Goal: Task Accomplishment & Management: Use online tool/utility

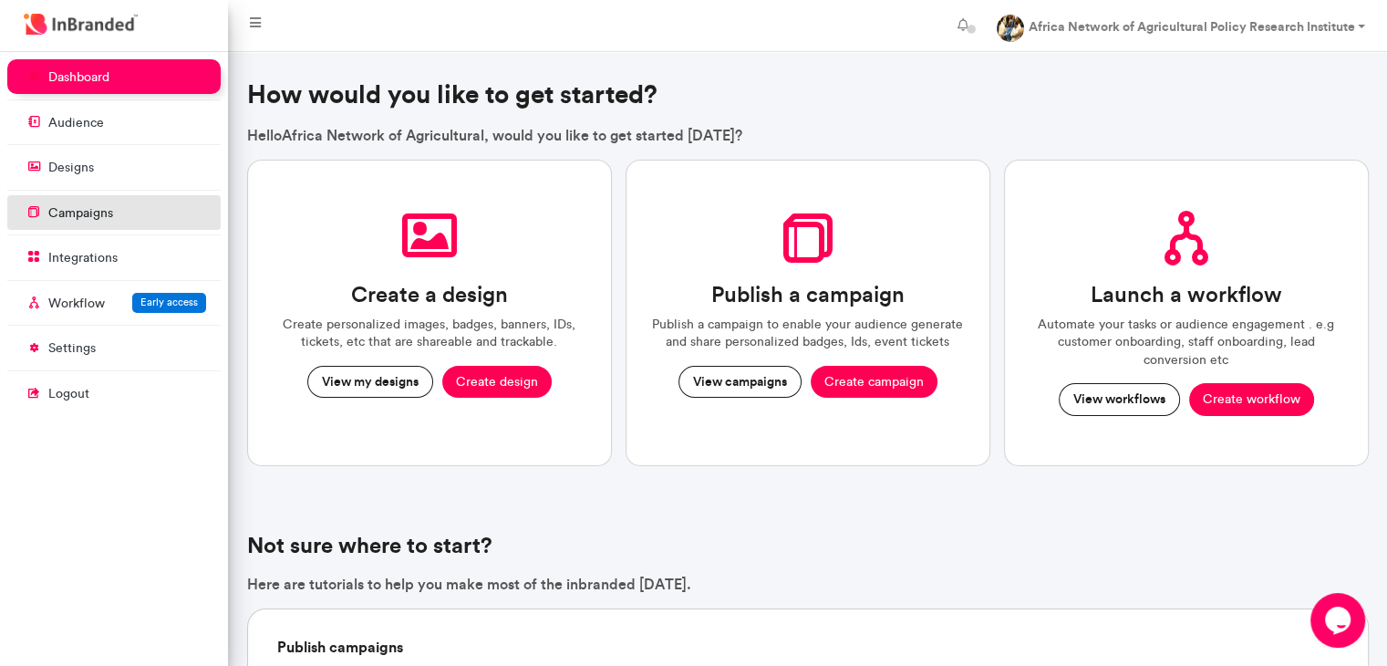
click at [117, 210] on link "campaigns" at bounding box center [113, 212] width 213 height 35
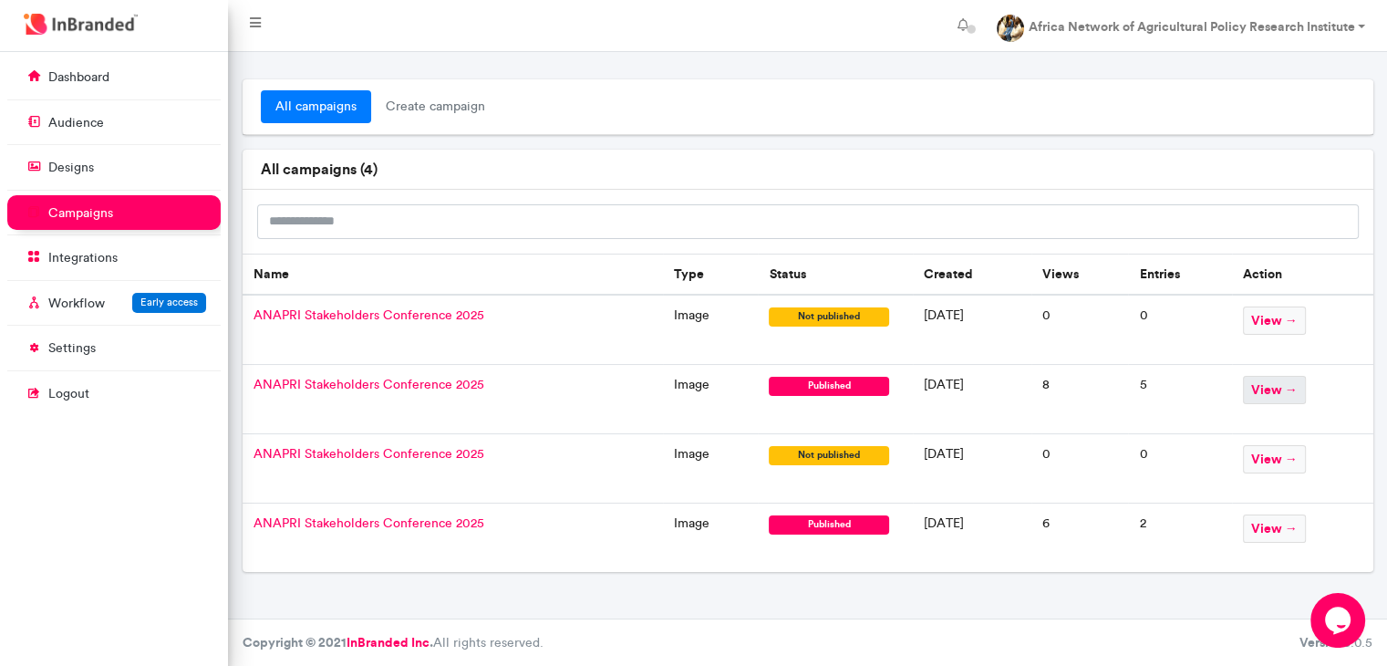
click at [1291, 390] on span "view →" at bounding box center [1274, 390] width 63 height 28
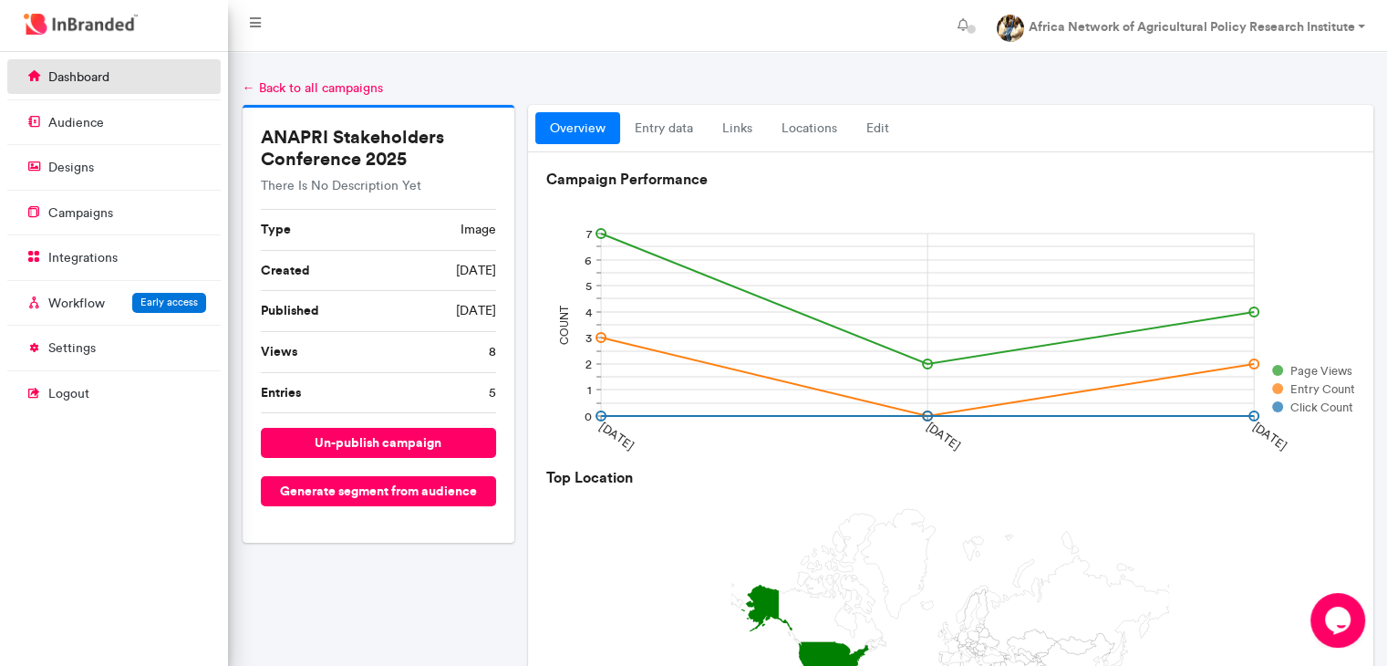
click at [59, 67] on link "dashboard" at bounding box center [113, 76] width 213 height 35
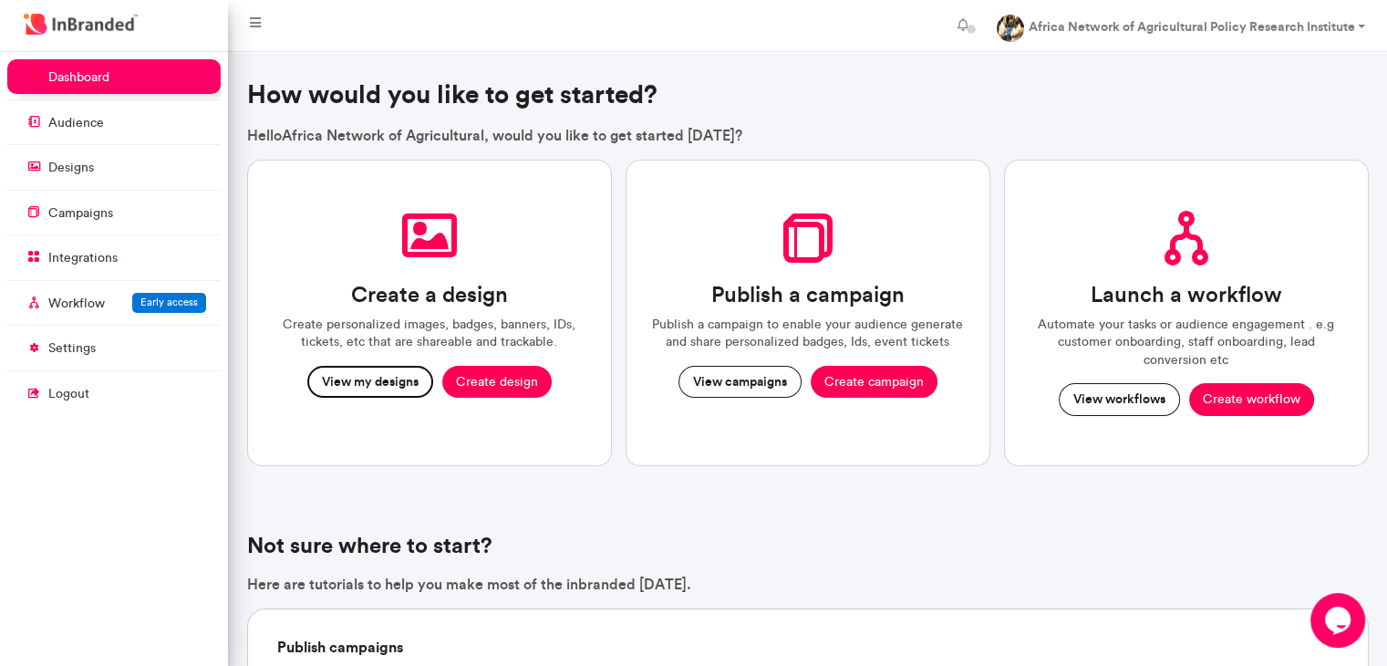
click at [385, 381] on button "View my designs" at bounding box center [370, 382] width 126 height 33
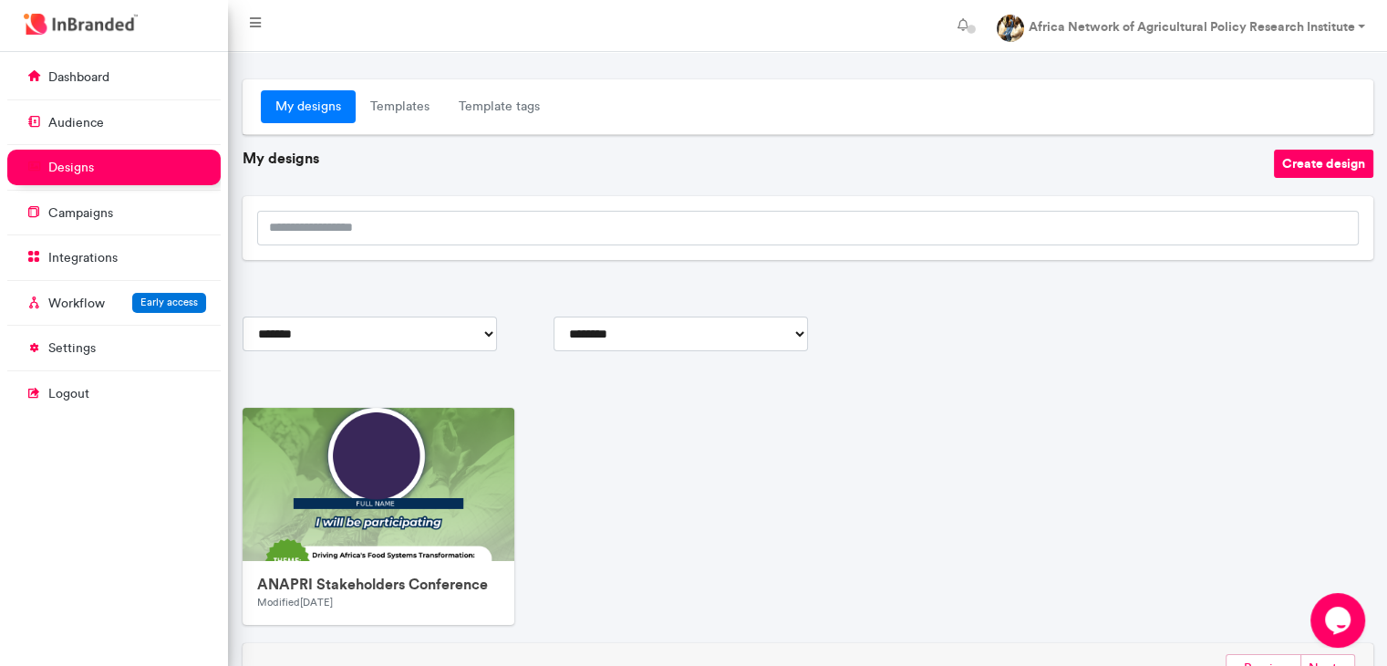
scroll to position [89, 0]
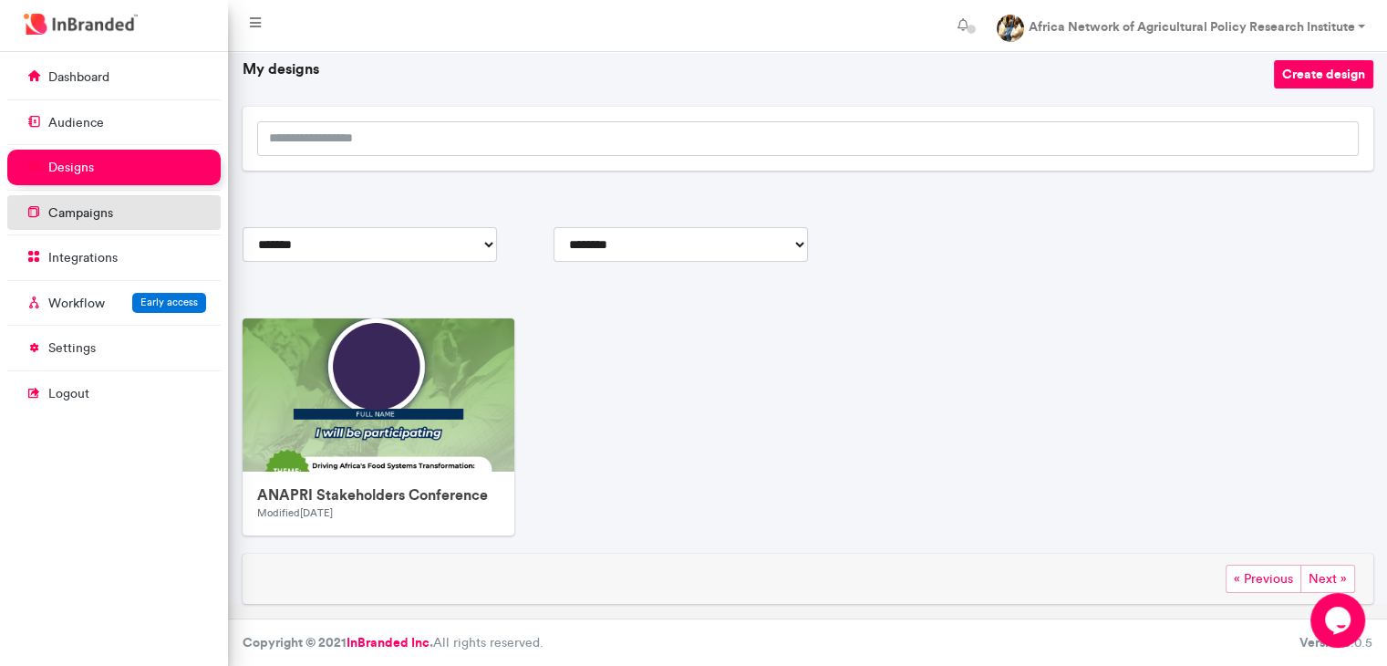
click at [64, 204] on p "campaigns" at bounding box center [80, 213] width 65 height 18
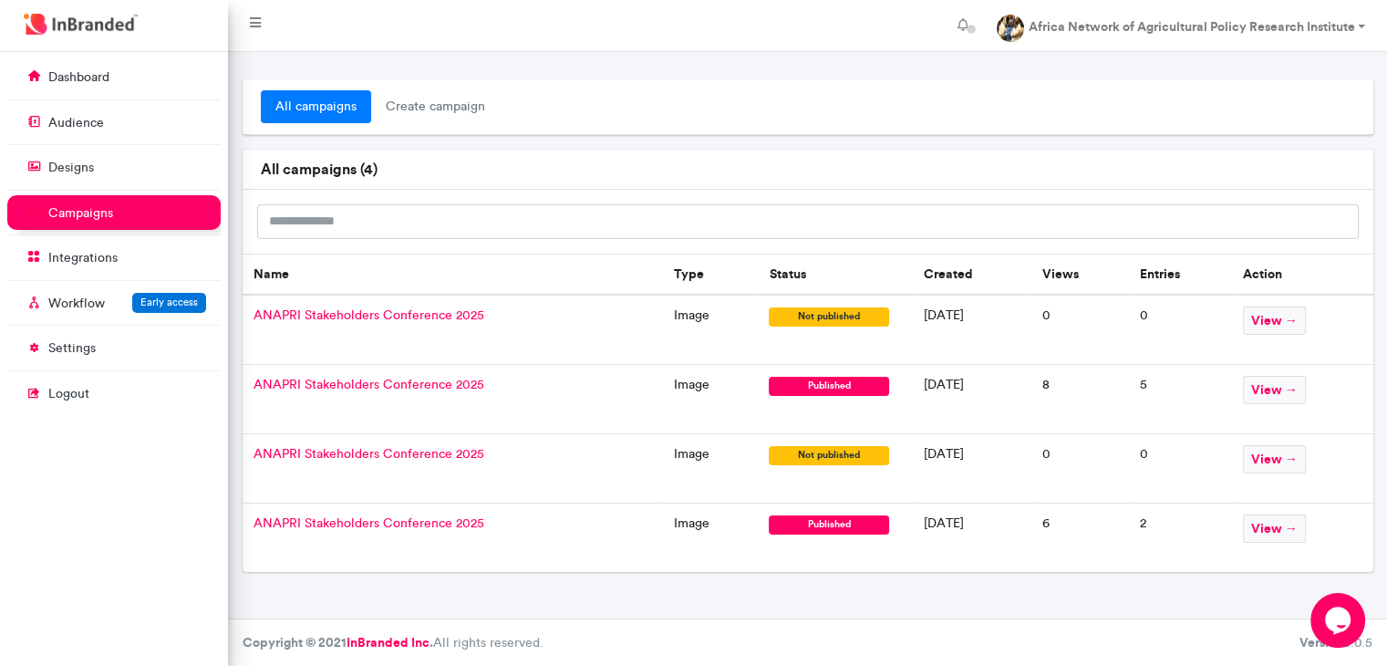
click at [443, 391] on td "ANAPRI Stakeholders Conference 2025" at bounding box center [453, 399] width 420 height 69
click at [1266, 395] on span "view →" at bounding box center [1274, 390] width 63 height 28
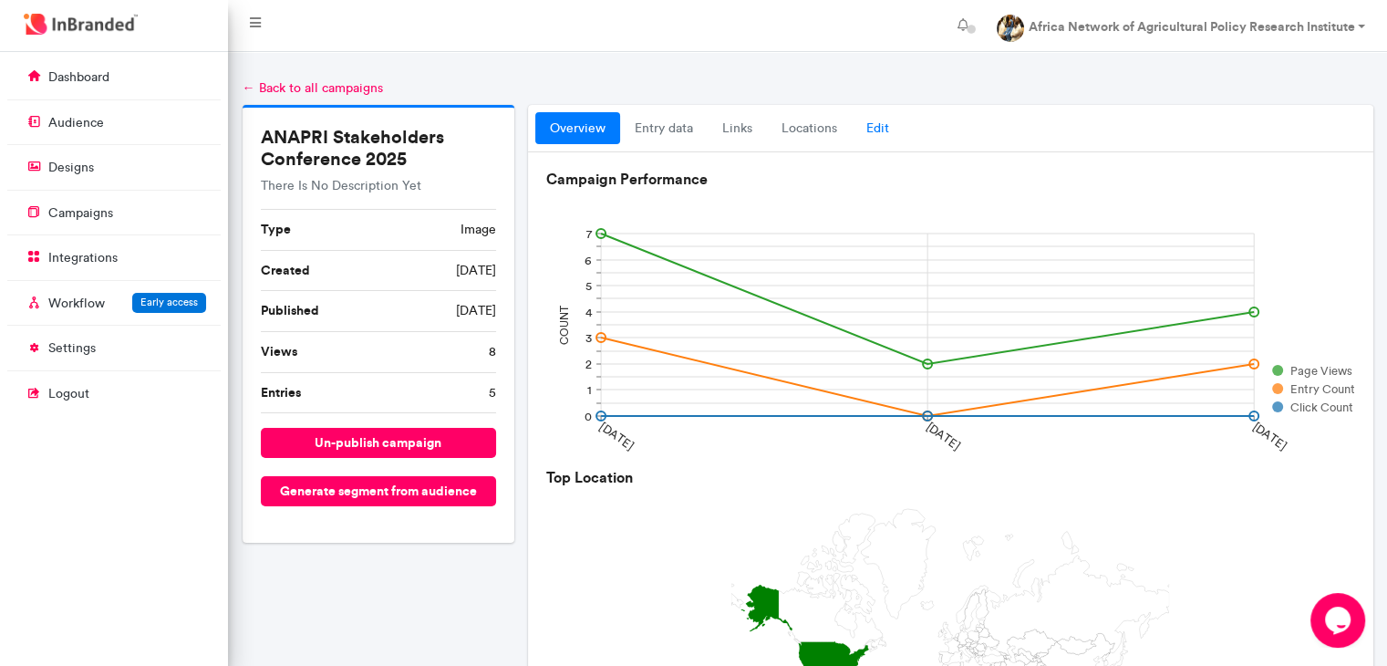
click at [877, 140] on link "Edit" at bounding box center [878, 128] width 52 height 33
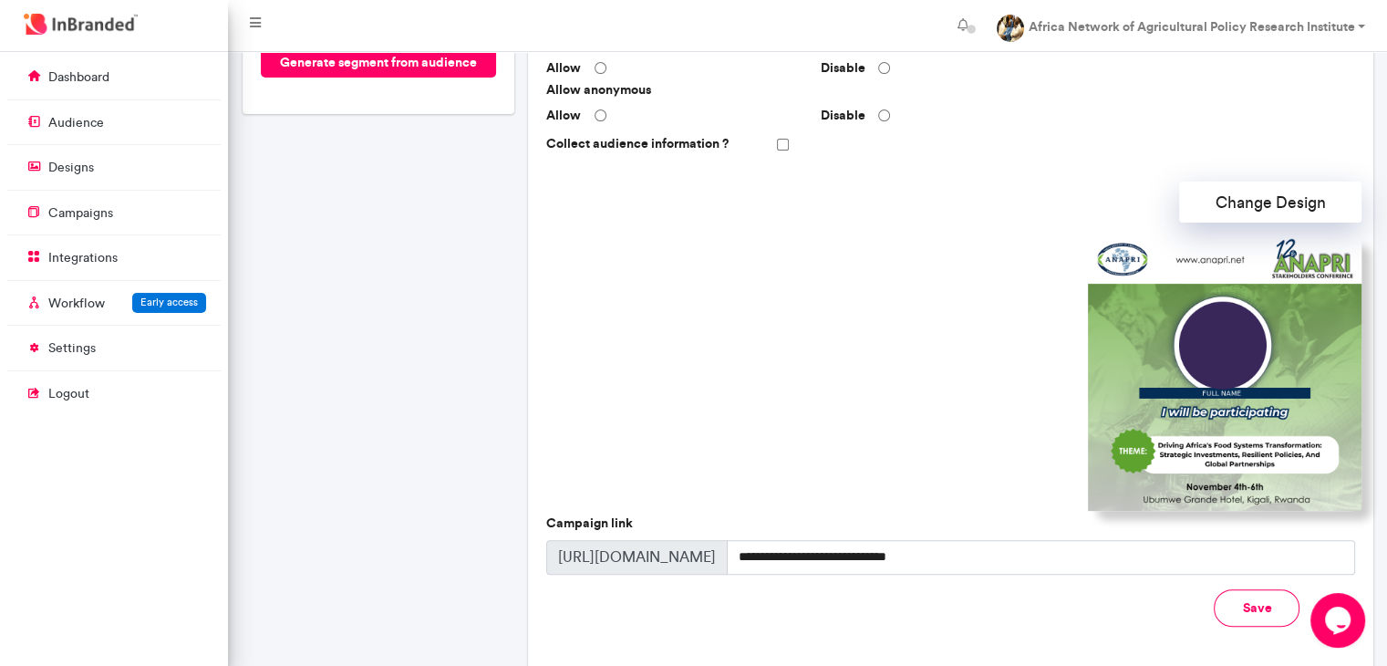
scroll to position [531, 0]
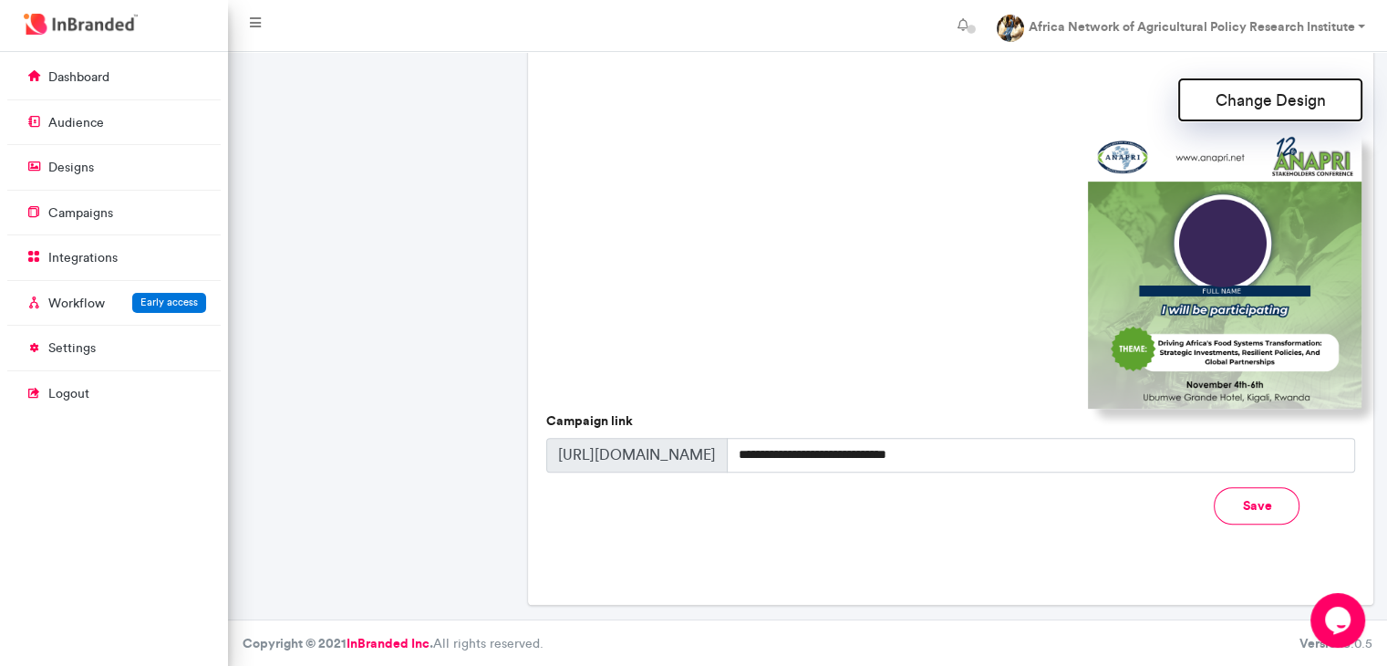
click at [1262, 112] on button "Change Design" at bounding box center [1270, 99] width 182 height 41
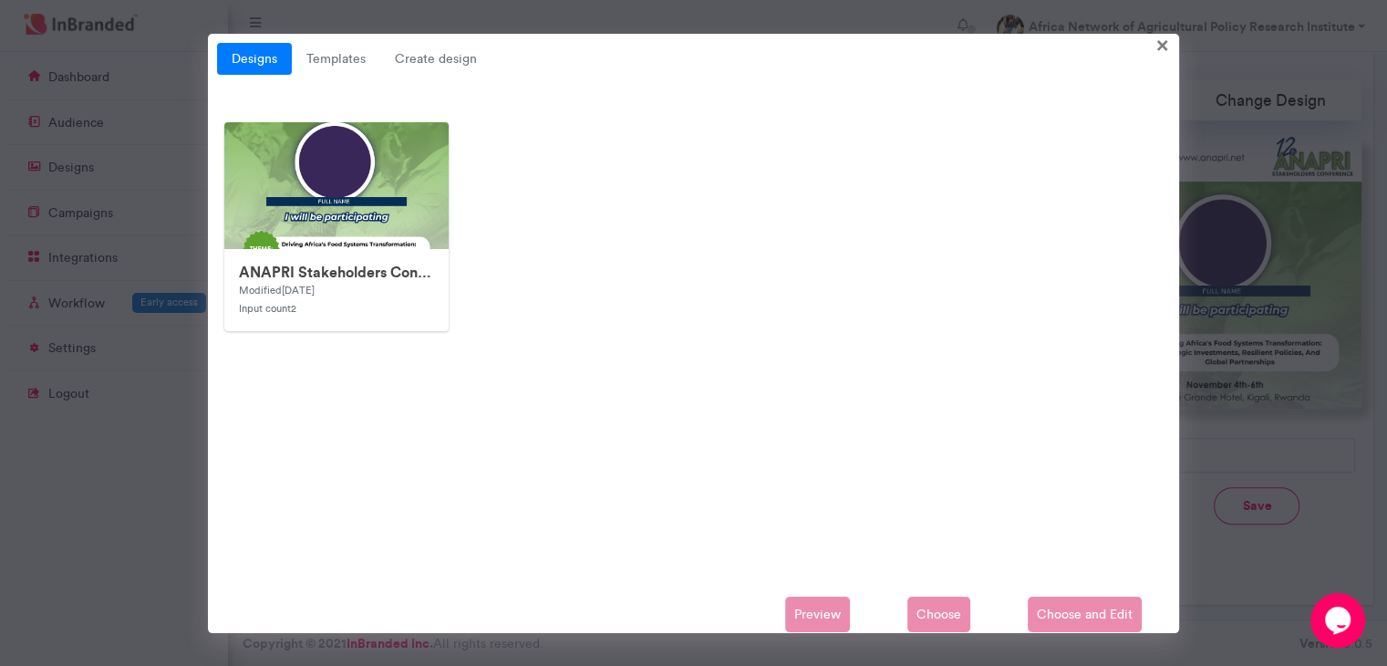
click at [1073, 609] on div "Preview Choose Choose and Edit" at bounding box center [693, 614] width 953 height 36
click at [393, 182] on img at bounding box center [590, 488] width 730 height 730
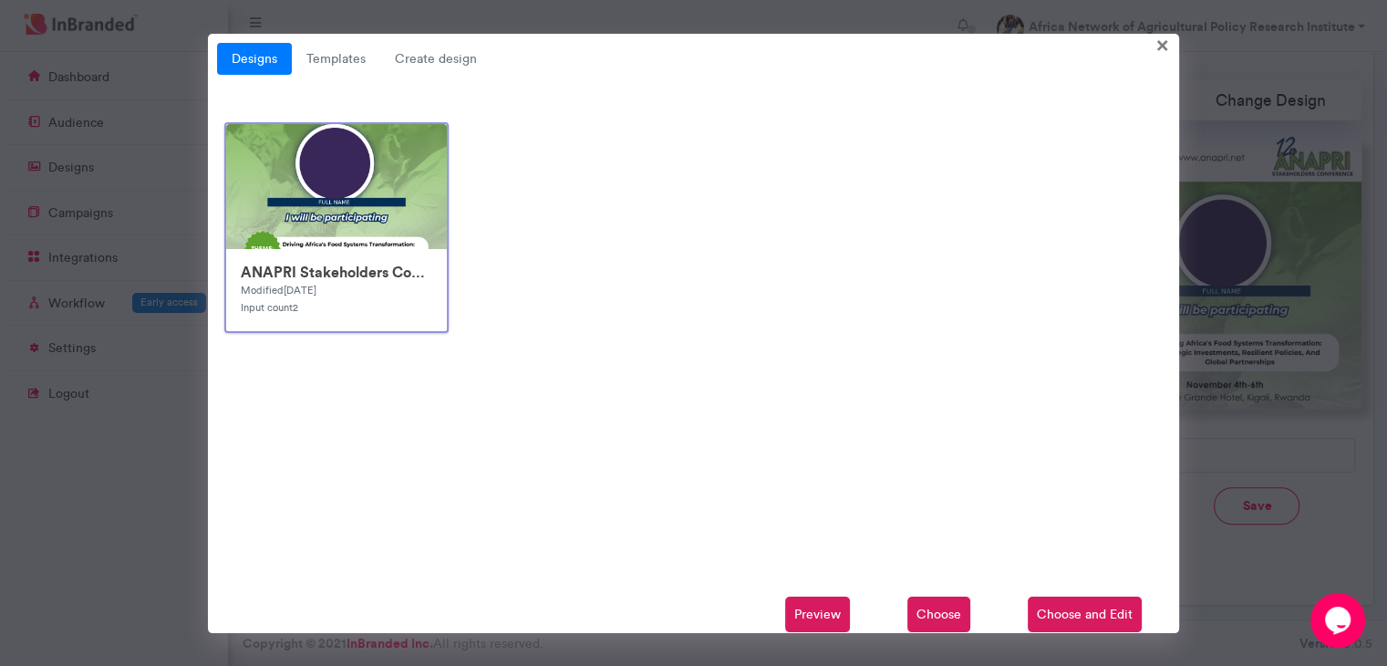
click at [1130, 605] on span "Choose and Edit" at bounding box center [1085, 614] width 114 height 36
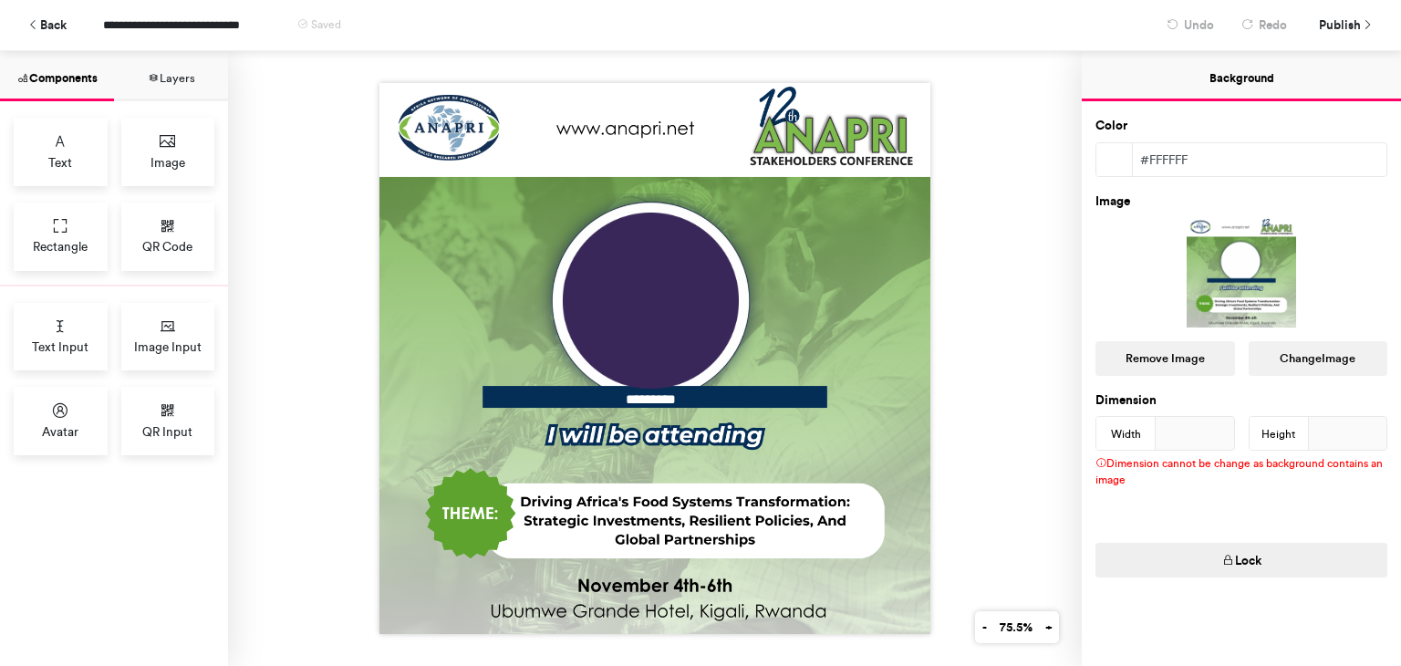
click at [1185, 263] on div at bounding box center [1241, 272] width 292 height 109
click at [1291, 355] on button "Change Image" at bounding box center [1319, 358] width 140 height 35
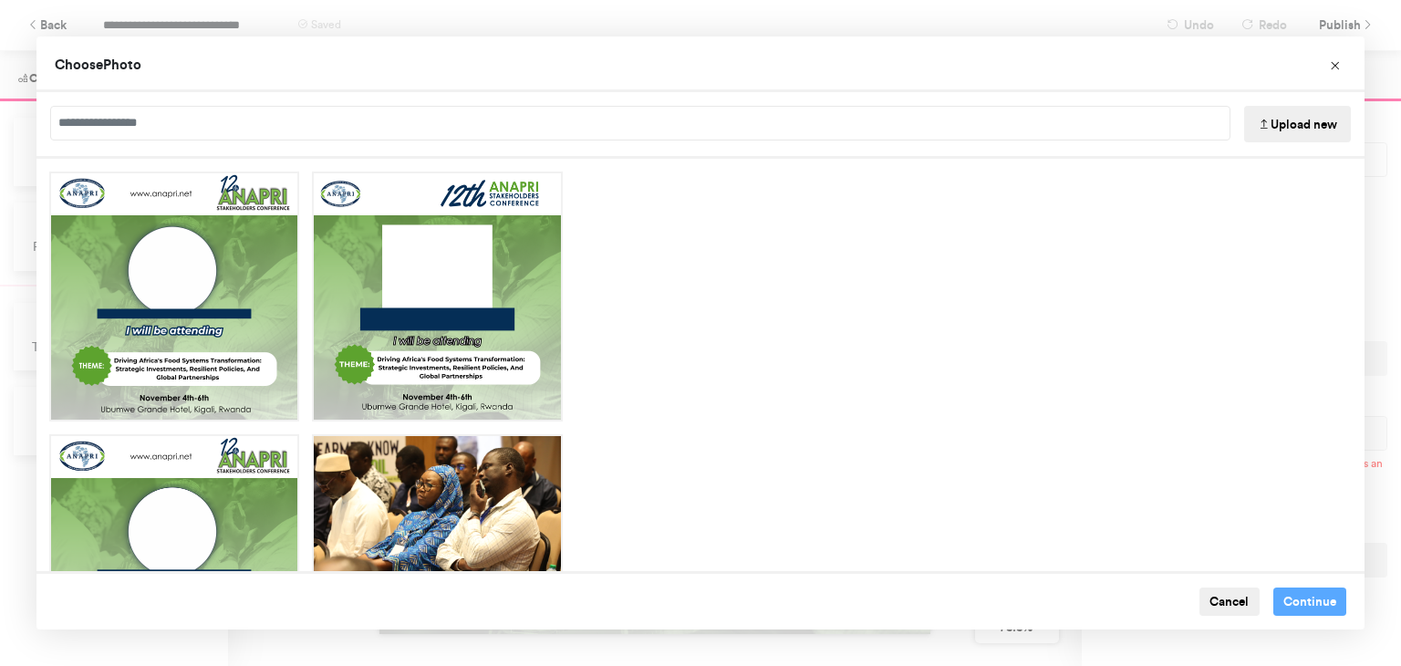
click at [1324, 132] on button "Upload new" at bounding box center [1297, 124] width 107 height 36
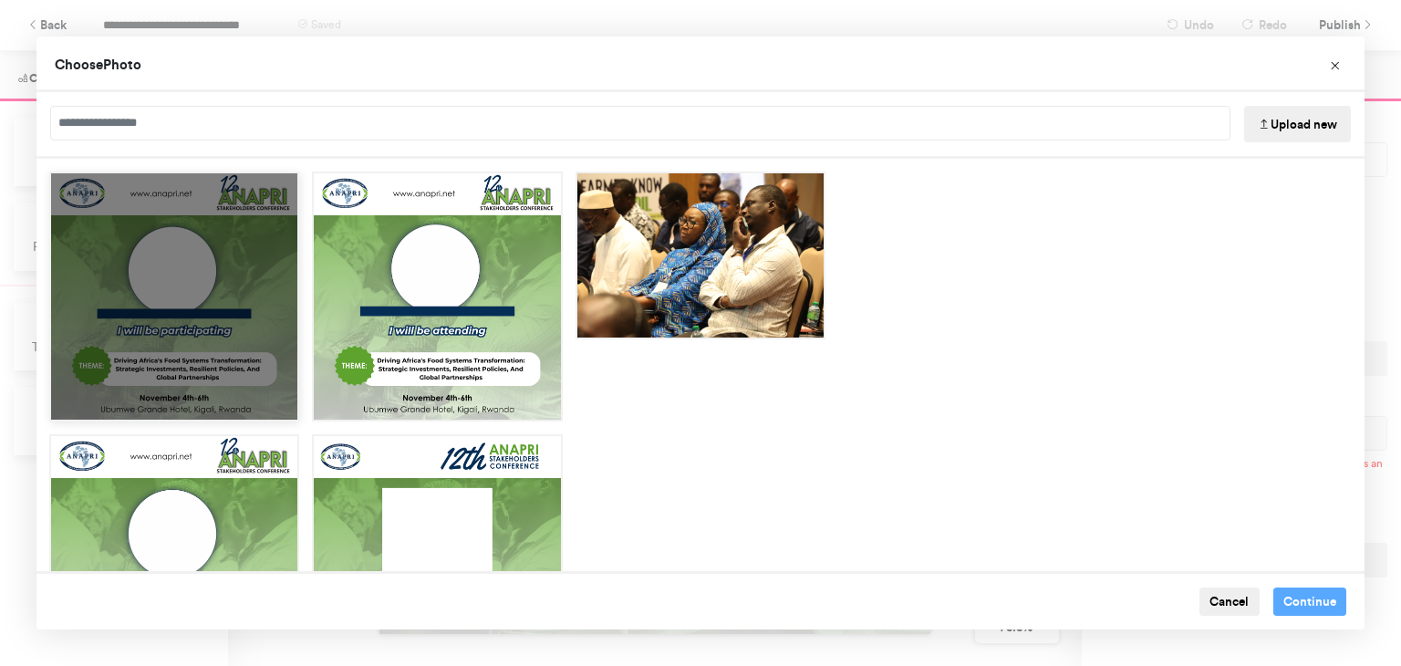
click at [148, 275] on div "Choose Image" at bounding box center [174, 296] width 250 height 250
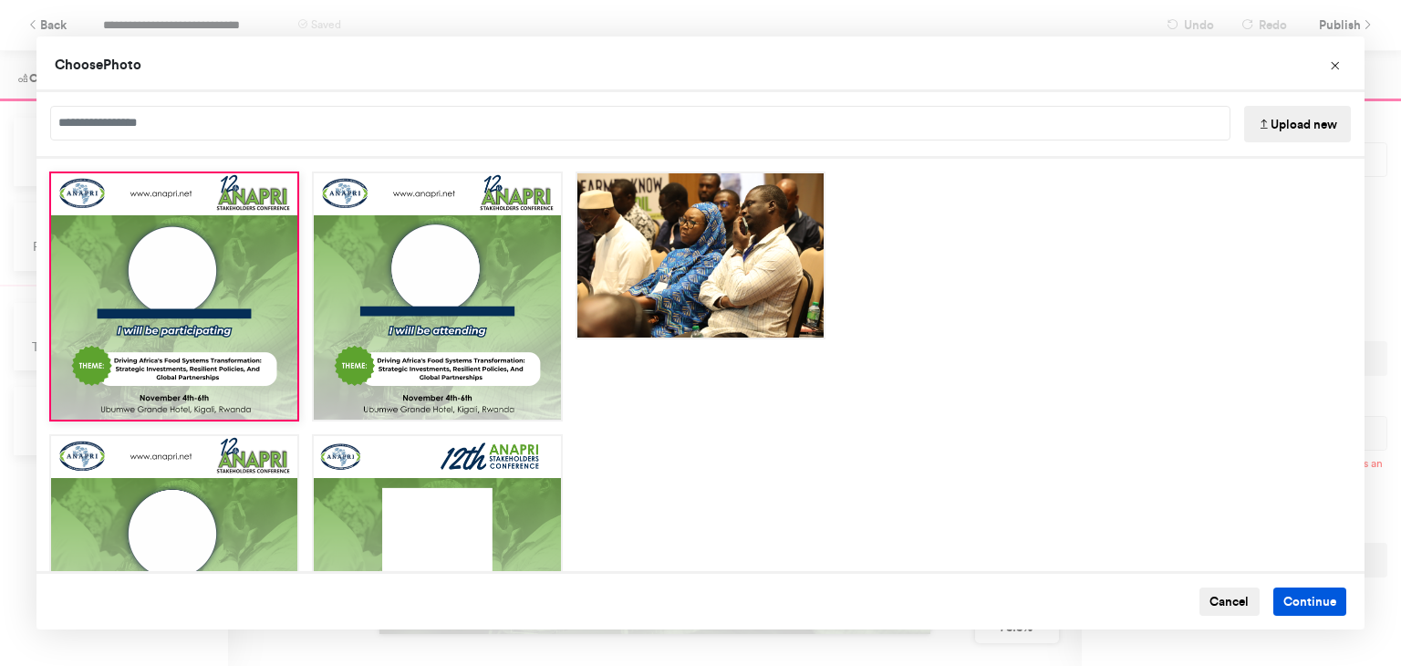
click at [1291, 608] on button "Continue" at bounding box center [1310, 601] width 74 height 29
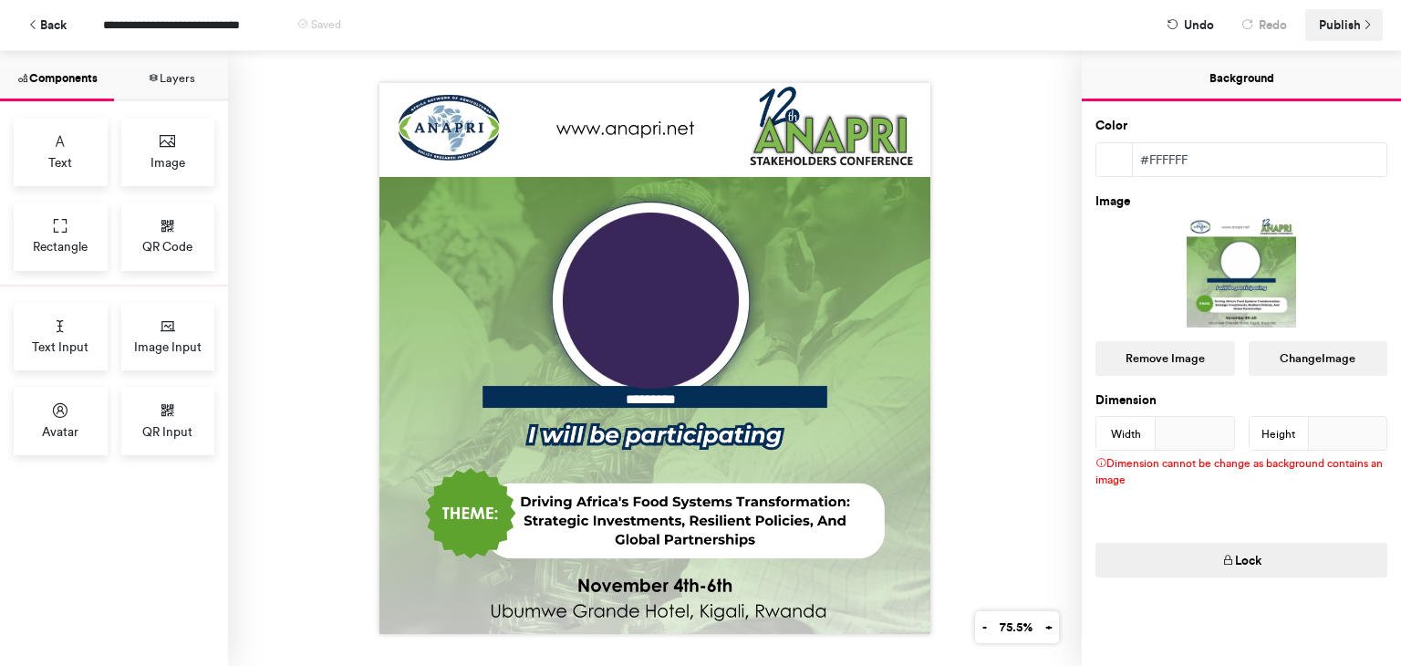
click at [1339, 33] on span "Publish" at bounding box center [1340, 25] width 42 height 32
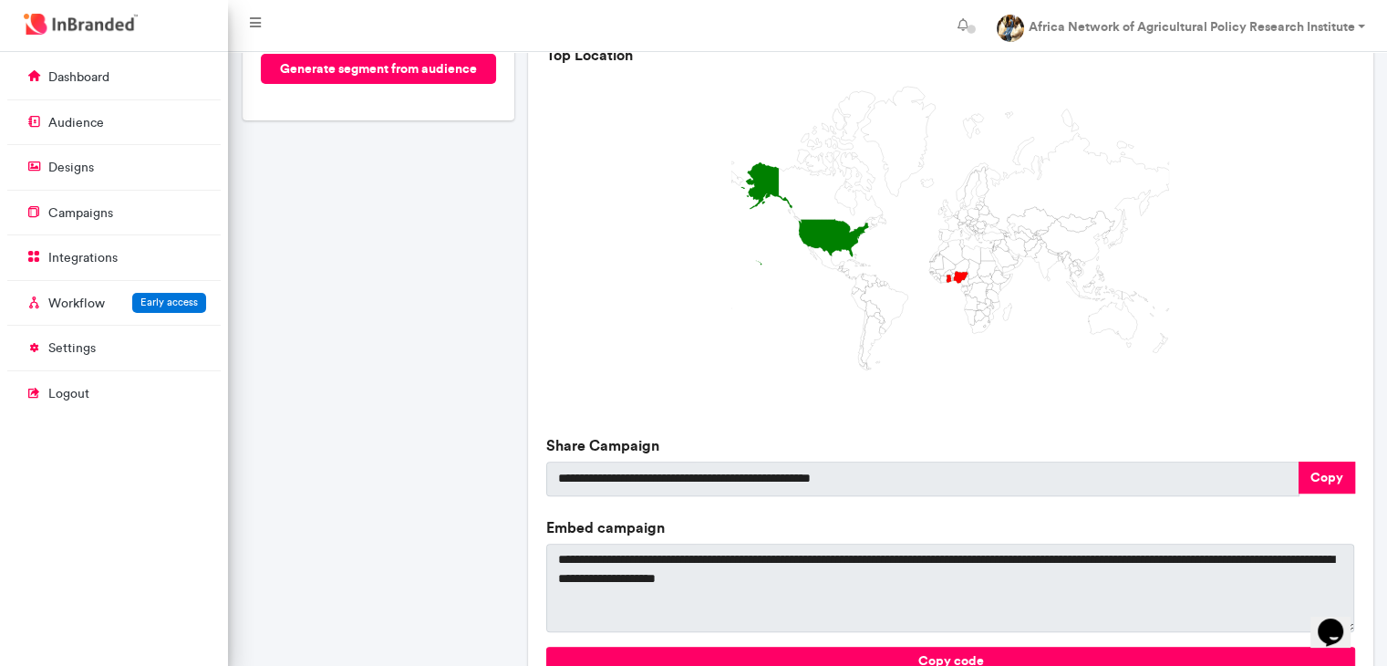
scroll to position [555, 0]
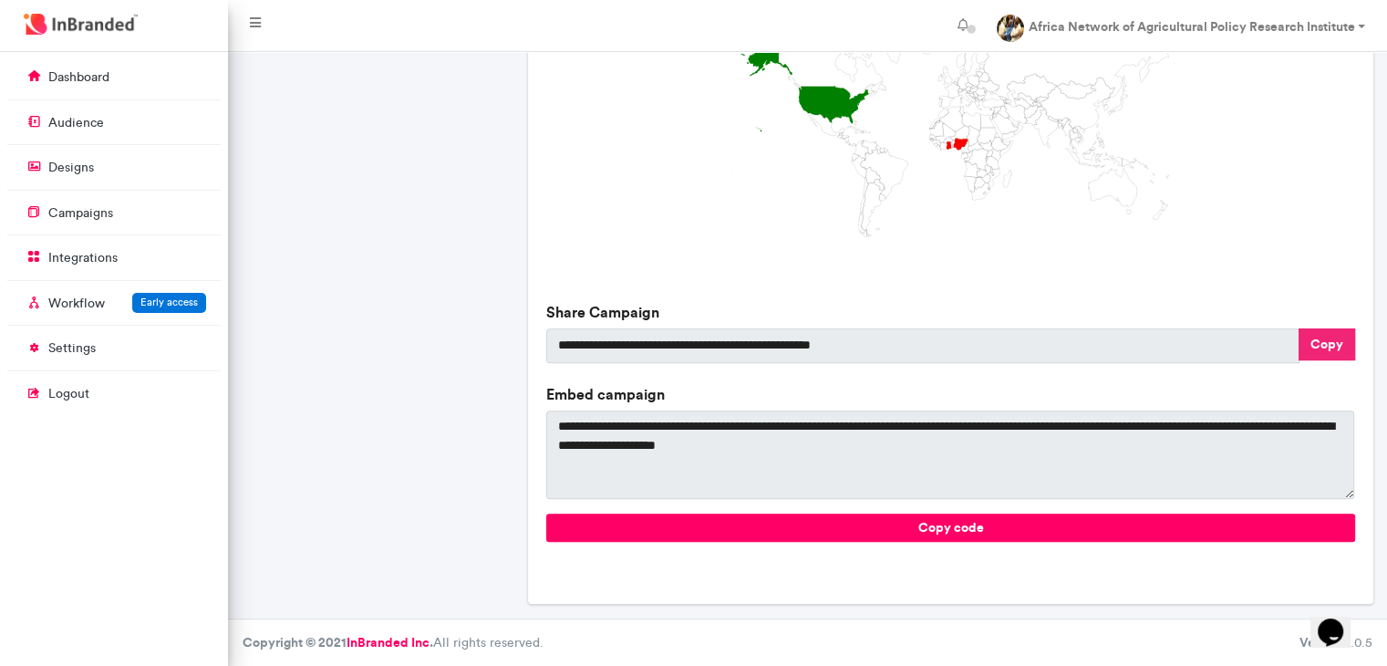
click at [1320, 332] on button "Copy" at bounding box center [1327, 344] width 57 height 32
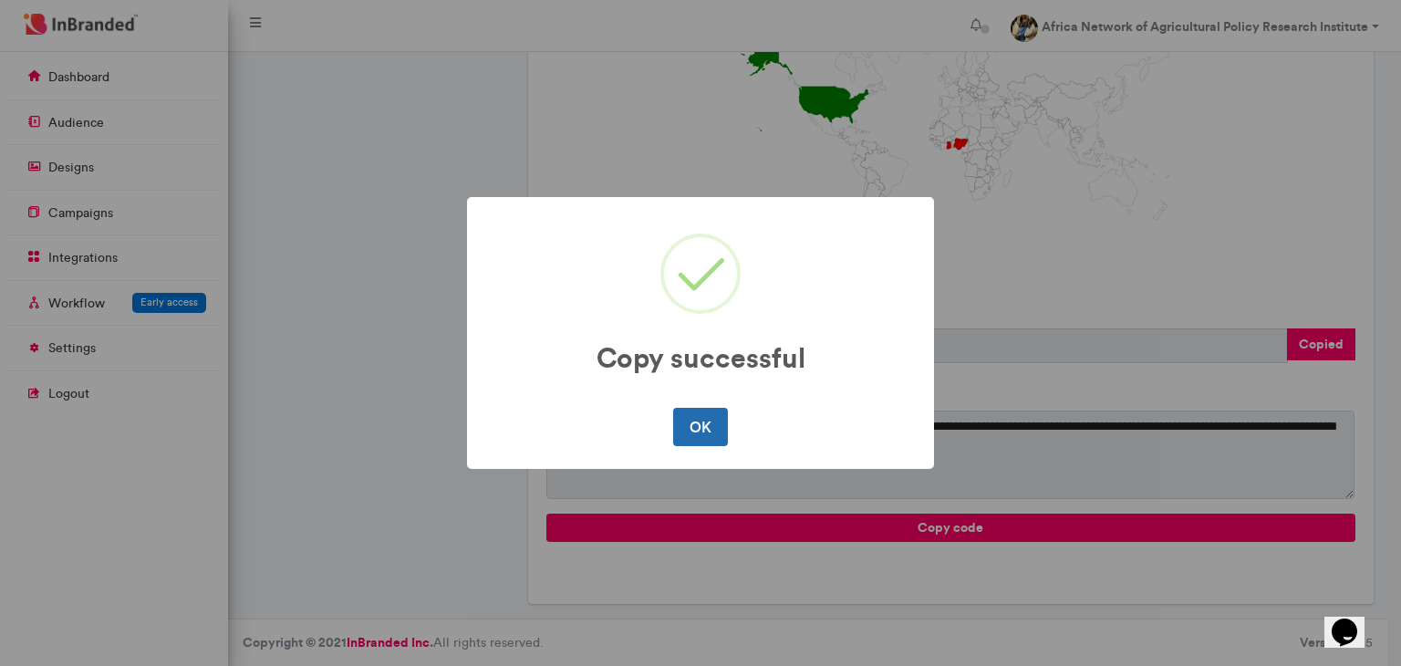
click at [686, 420] on button "OK" at bounding box center [700, 427] width 54 height 38
